Goal: Task Accomplishment & Management: Manage account settings

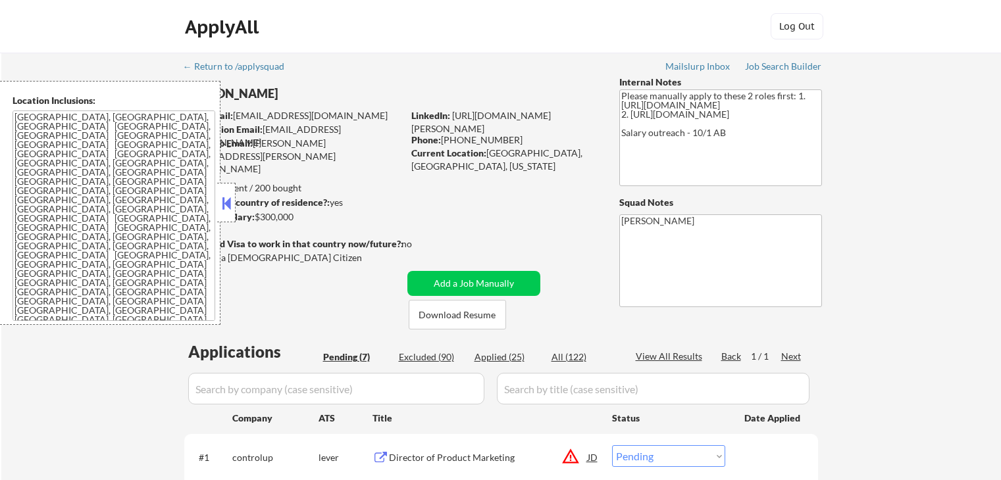
select select ""pending""
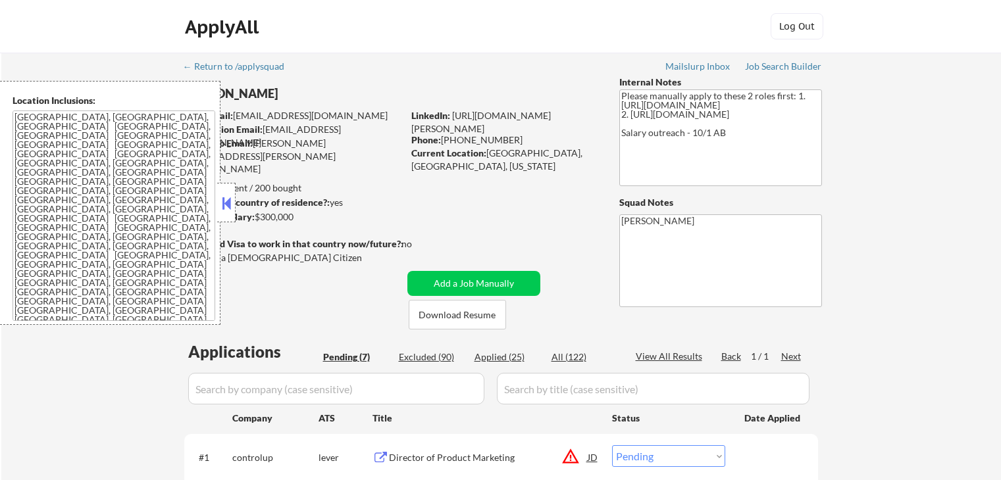
select select ""pending""
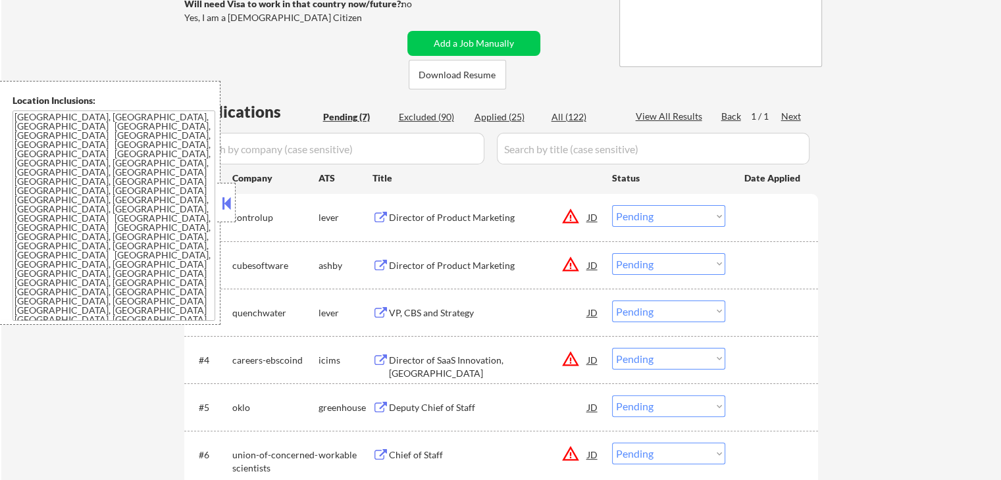
scroll to position [263, 0]
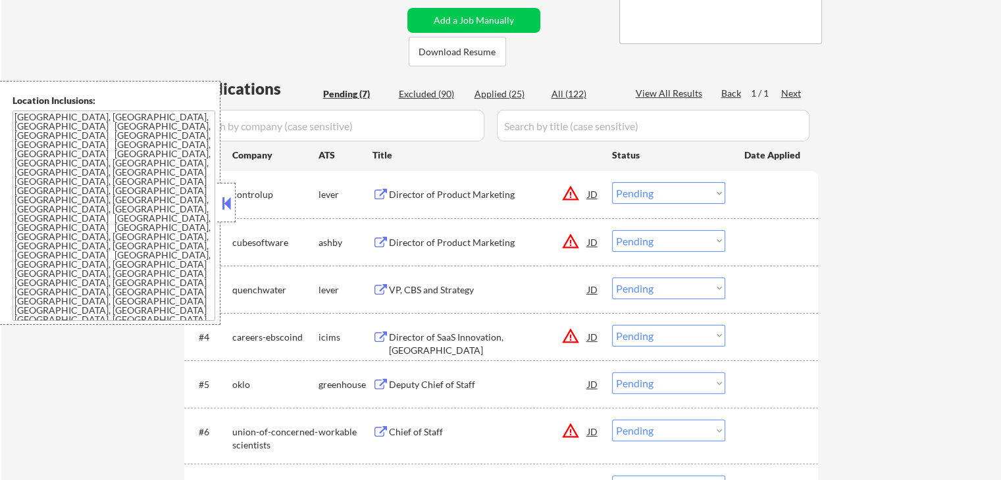
click at [487, 201] on div "Director of Product Marketing" at bounding box center [488, 194] width 199 height 13
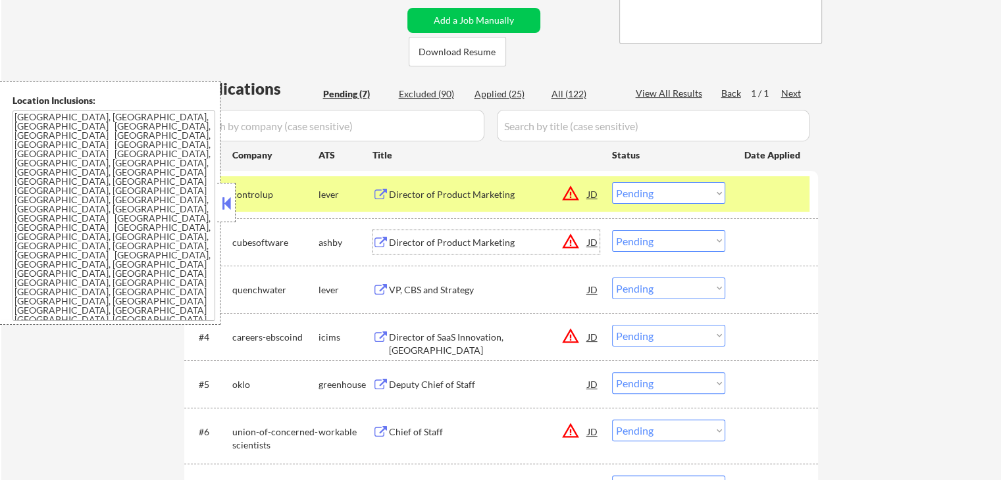
click at [521, 241] on div "Director of Product Marketing" at bounding box center [488, 242] width 199 height 13
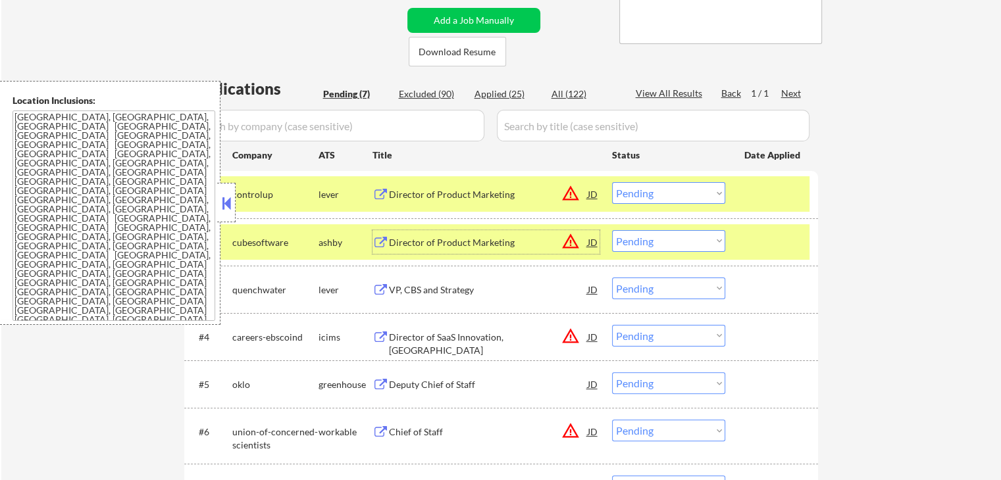
drag, startPoint x: 651, startPoint y: 191, endPoint x: 656, endPoint y: 201, distance: 11.2
click at [651, 191] on select "Choose an option... Pending Applied Excluded (Questions) Excluded (Expired) Exc…" at bounding box center [668, 193] width 113 height 22
click at [612, 182] on select "Choose an option... Pending Applied Excluded (Questions) Excluded (Expired) Exc…" at bounding box center [668, 193] width 113 height 22
click at [471, 287] on div "VP, CBS and Strategy" at bounding box center [488, 290] width 199 height 13
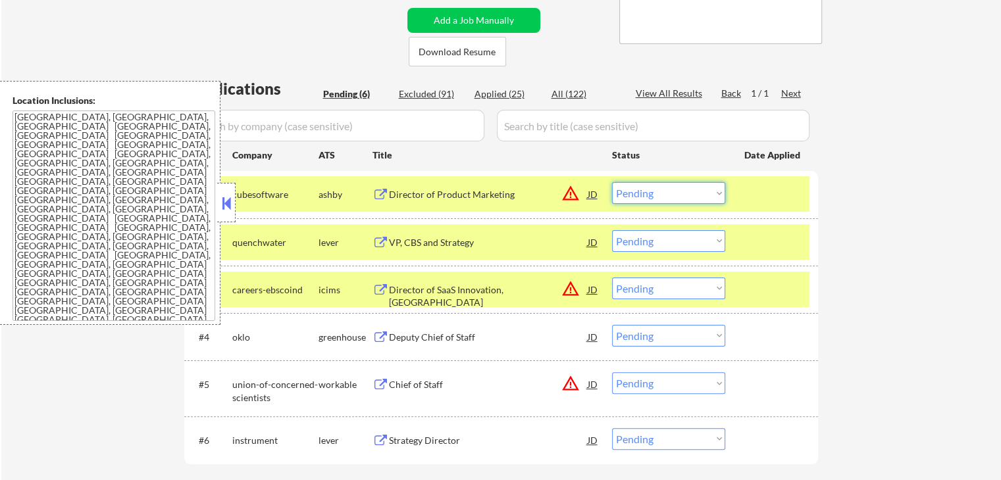
click at [655, 193] on select "Choose an option... Pending Applied Excluded (Questions) Excluded (Expired) Exc…" at bounding box center [668, 193] width 113 height 22
click at [612, 182] on select "Choose an option... Pending Applied Excluded (Questions) Excluded (Expired) Exc…" at bounding box center [668, 193] width 113 height 22
click at [559, 293] on div "Director of SaaS Innovation, [GEOGRAPHIC_DATA]" at bounding box center [488, 297] width 199 height 26
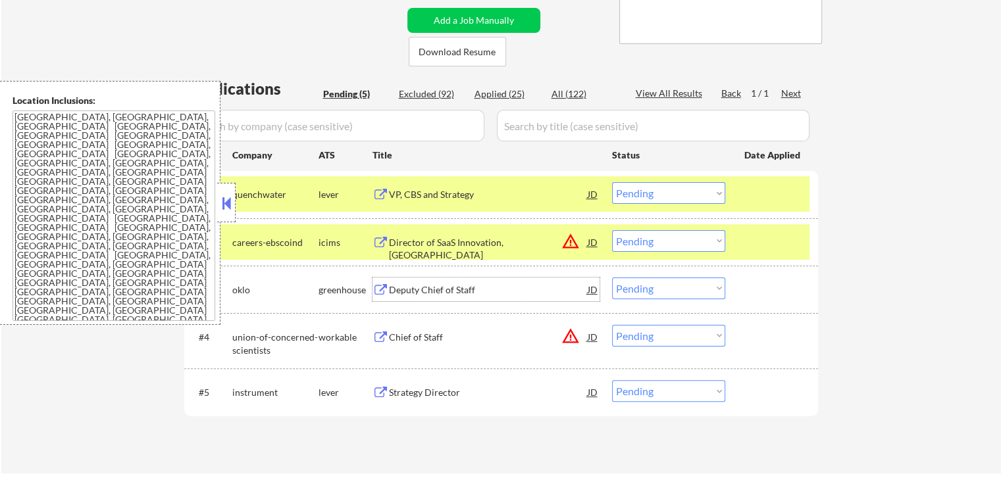
click at [666, 192] on select "Choose an option... Pending Applied Excluded (Questions) Excluded (Expired) Exc…" at bounding box center [668, 193] width 113 height 22
click at [612, 182] on select "Choose an option... Pending Applied Excluded (Questions) Excluded (Expired) Exc…" at bounding box center [668, 193] width 113 height 22
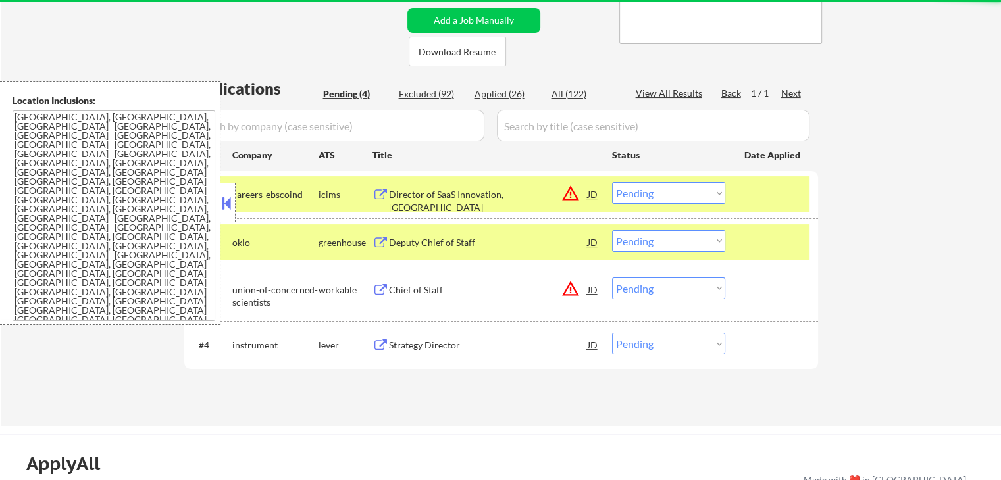
scroll to position [329, 0]
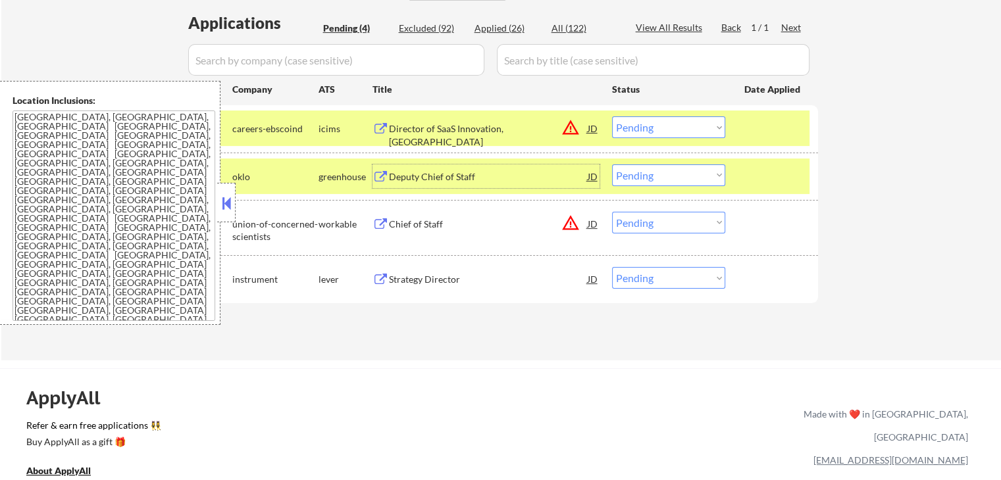
click at [493, 179] on div "Deputy Chief of Staff" at bounding box center [488, 176] width 199 height 13
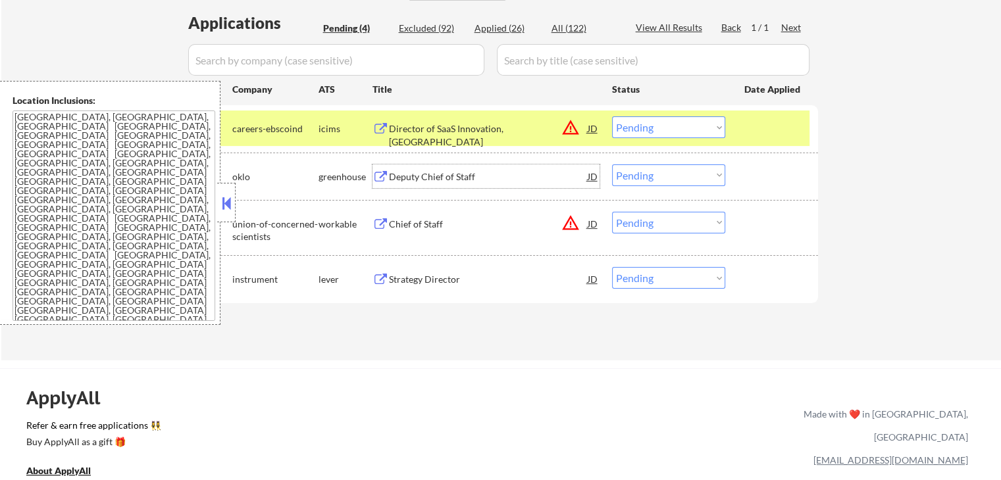
click at [638, 128] on select "Choose an option... Pending Applied Excluded (Questions) Excluded (Expired) Exc…" at bounding box center [668, 127] width 113 height 22
click at [612, 116] on select "Choose an option... Pending Applied Excluded (Questions) Excluded (Expired) Exc…" at bounding box center [668, 127] width 113 height 22
click at [514, 222] on div "Chief of Staff" at bounding box center [488, 224] width 199 height 13
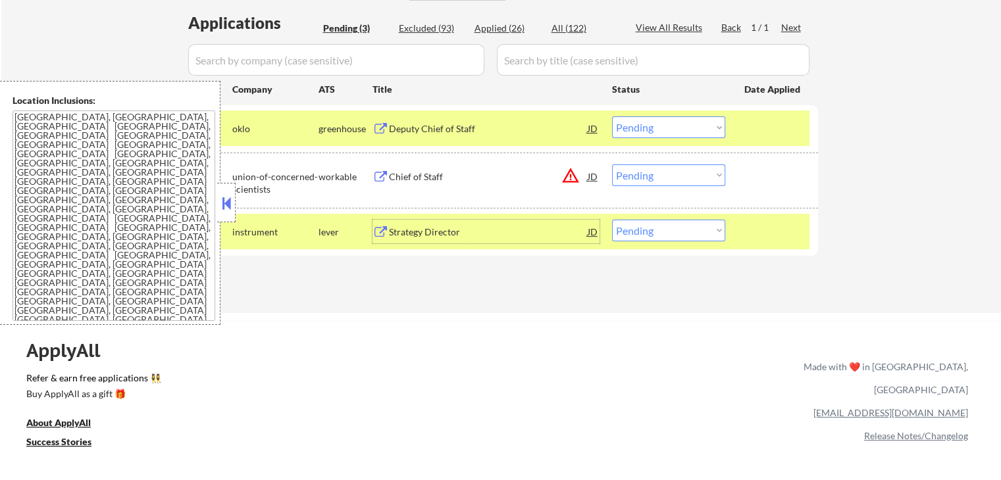
drag, startPoint x: 633, startPoint y: 127, endPoint x: 635, endPoint y: 136, distance: 8.9
click at [633, 127] on select "Choose an option... Pending Applied Excluded (Questions) Excluded (Expired) Exc…" at bounding box center [668, 127] width 113 height 22
click at [612, 116] on select "Choose an option... Pending Applied Excluded (Questions) Excluded (Expired) Exc…" at bounding box center [668, 127] width 113 height 22
click at [506, 237] on div "Strategy Director" at bounding box center [488, 232] width 199 height 13
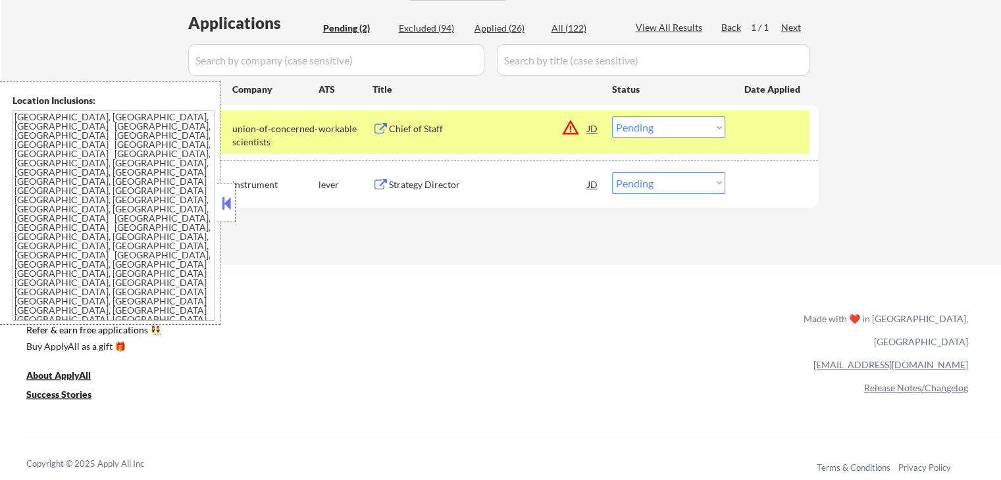
drag, startPoint x: 631, startPoint y: 124, endPoint x: 643, endPoint y: 137, distance: 17.7
click at [631, 124] on select "Choose an option... Pending Applied Excluded (Questions) Excluded (Expired) Exc…" at bounding box center [668, 127] width 113 height 22
click at [612, 116] on select "Choose an option... Pending Applied Excluded (Questions) Excluded (Expired) Exc…" at bounding box center [668, 127] width 113 height 22
click at [599, 282] on div "ApplyAll Refer & earn free applications 👯‍♀️ Buy ApplyAll as a gift 🎁 About App…" at bounding box center [500, 386] width 1001 height 209
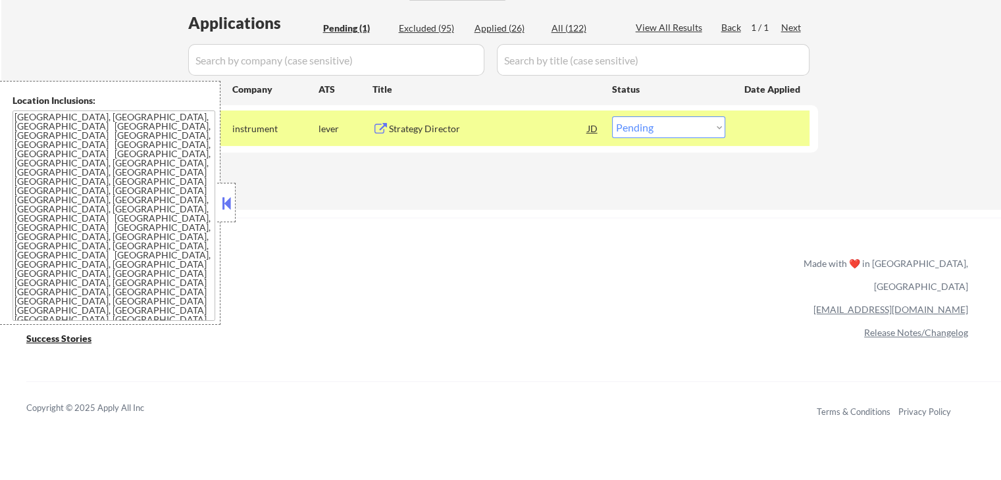
click at [636, 130] on select "Choose an option... Pending Applied Excluded (Questions) Excluded (Expired) Exc…" at bounding box center [668, 127] width 113 height 22
select select ""excluded__salary_""
click at [612, 116] on select "Choose an option... Pending Applied Excluded (Questions) Excluded (Expired) Exc…" at bounding box center [668, 127] width 113 height 22
click at [590, 277] on div "ApplyAll Refer & earn free applications 👯‍♀️ Buy ApplyAll as a gift 🎁 About App…" at bounding box center [500, 331] width 1001 height 209
